Goal: Transaction & Acquisition: Book appointment/travel/reservation

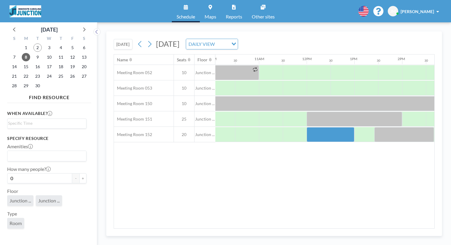
scroll to position [0, 484]
click at [114, 39] on button "[DATE]" at bounding box center [123, 44] width 19 height 10
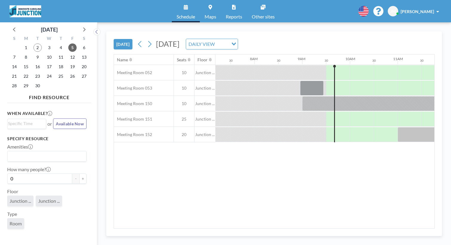
scroll to position [0, 349]
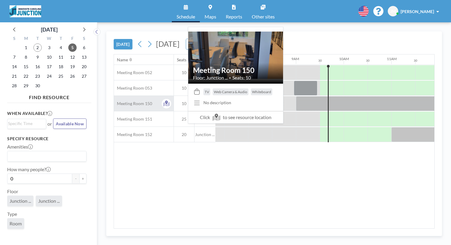
click at [120, 96] on div "Meeting Room 150" at bounding box center [144, 103] width 60 height 15
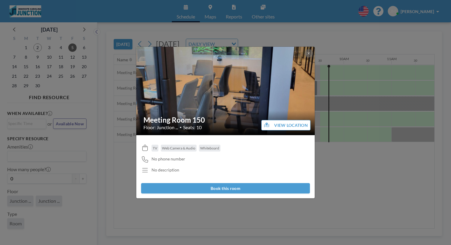
click at [229, 183] on button "Book this room" at bounding box center [225, 188] width 169 height 10
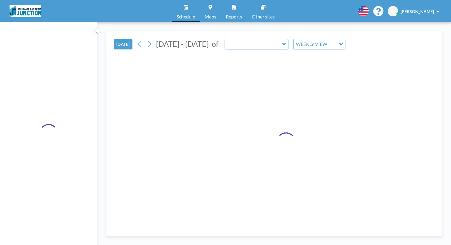
type input "Meeting Room 150"
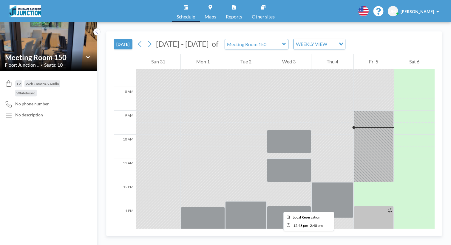
scroll to position [174, 0]
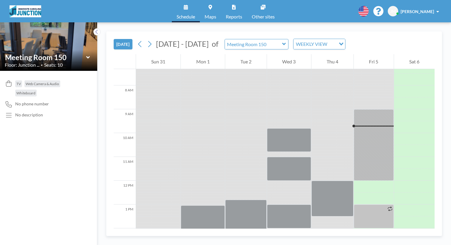
click at [114, 39] on button "[DATE]" at bounding box center [123, 44] width 19 height 10
click at [353, 240] on div at bounding box center [373, 246] width 40 height 12
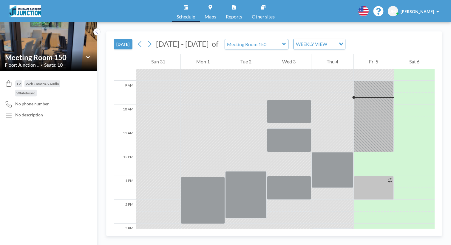
scroll to position [169, 0]
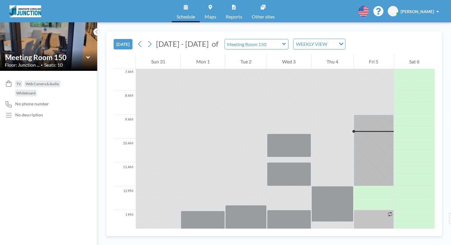
click at [359, 234] on div at bounding box center [373, 240] width 40 height 12
click at [395, 9] on span "JM" at bounding box center [393, 11] width 6 height 5
click at [374, 25] on div "TODAY Aug - Sep 2025 of Meeting Room 150 WEEKLY VIEW Loading... 12 AM 1 AM 2 AM…" at bounding box center [273, 133] width 353 height 223
click at [188, 6] on icon at bounding box center [186, 7] width 4 height 5
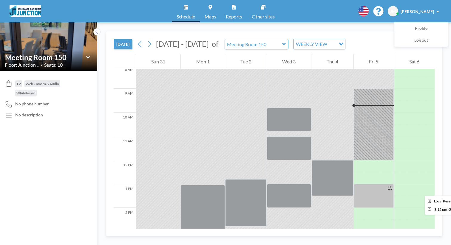
scroll to position [205, 0]
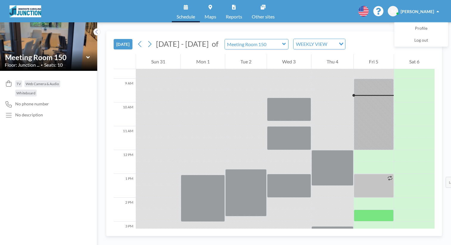
click at [356, 210] on div at bounding box center [373, 216] width 40 height 12
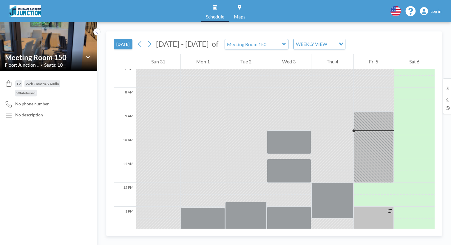
scroll to position [174, 0]
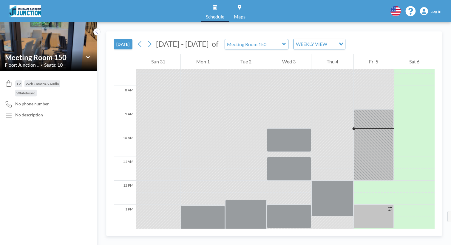
click at [357, 240] on div at bounding box center [373, 246] width 40 height 12
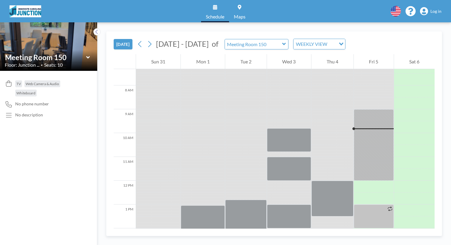
click at [23, 10] on img at bounding box center [26, 11] width 32 height 12
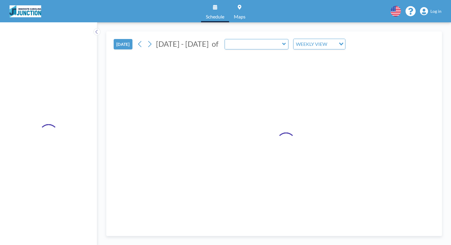
type input "Meeting Room 150"
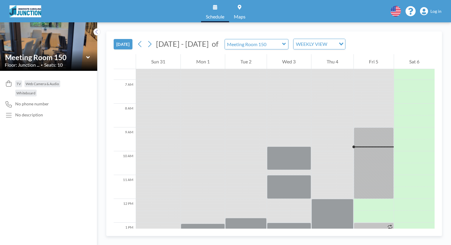
scroll to position [174, 0]
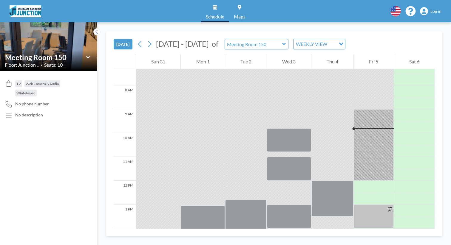
click at [441, 10] on span "Log in" at bounding box center [435, 11] width 11 height 5
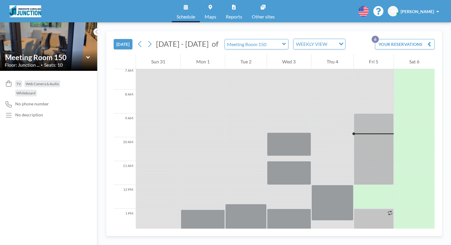
scroll to position [174, 0]
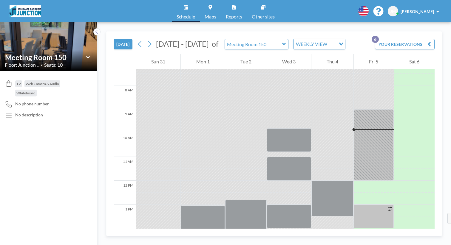
click at [357, 240] on div at bounding box center [373, 246] width 40 height 12
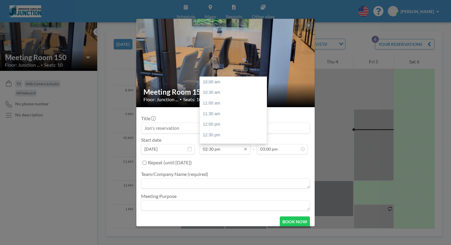
scroll to position [86, 0]
click at [220, 144] on input "02:30 pm" at bounding box center [224, 149] width 51 height 10
click at [229, 84] on div "02:00 pm" at bounding box center [235, 89] width 70 height 11
type input "02:00 pm"
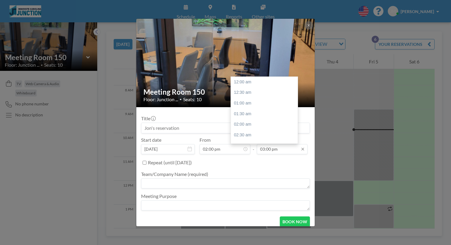
scroll to position [285, 0]
click at [243, 131] on div "04:00 pm" at bounding box center [266, 136] width 70 height 11
type input "04:00 pm"
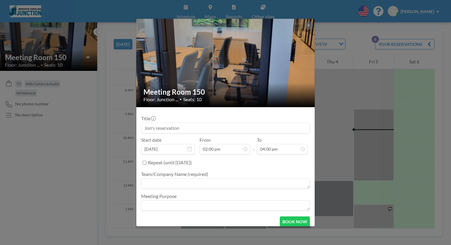
click at [219, 124] on input at bounding box center [225, 128] width 168 height 10
type input "Tammuz Family, Jon Mozes"
click at [201, 179] on textarea at bounding box center [225, 184] width 169 height 10
type textarea "Tammuz Family"
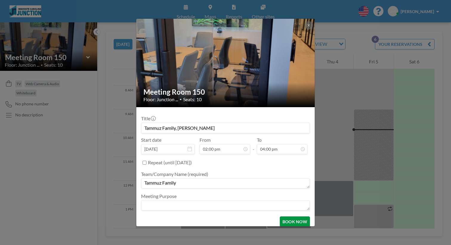
click at [281, 217] on button "BOOK NOW" at bounding box center [295, 222] width 30 height 10
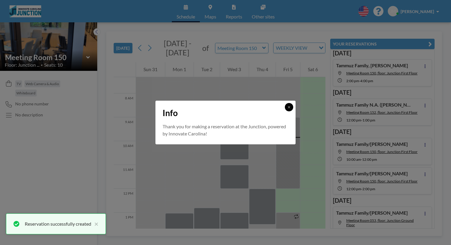
click at [287, 109] on icon at bounding box center [289, 107] width 4 height 4
